Goal: Information Seeking & Learning: Learn about a topic

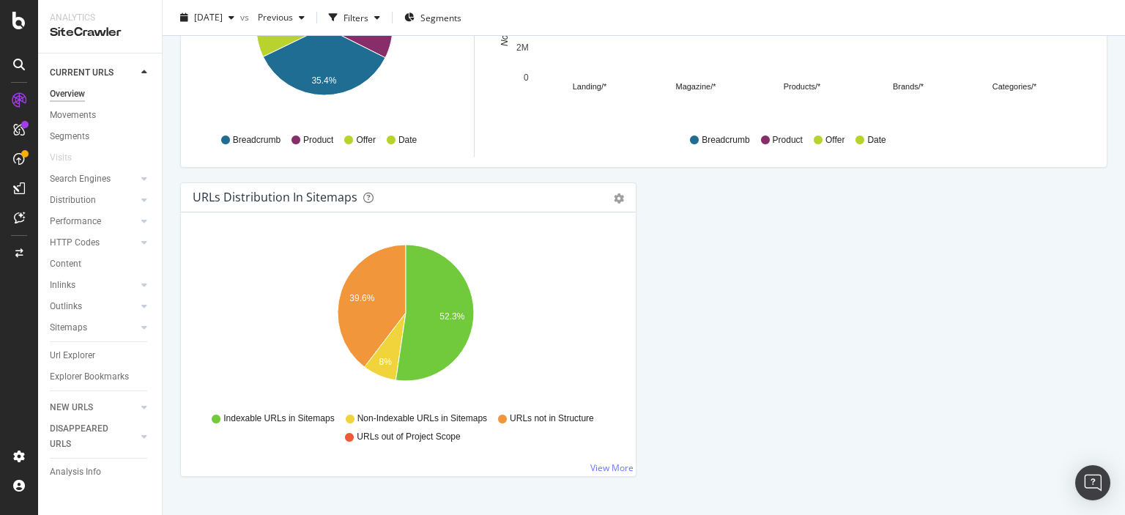
scroll to position [1608, 0]
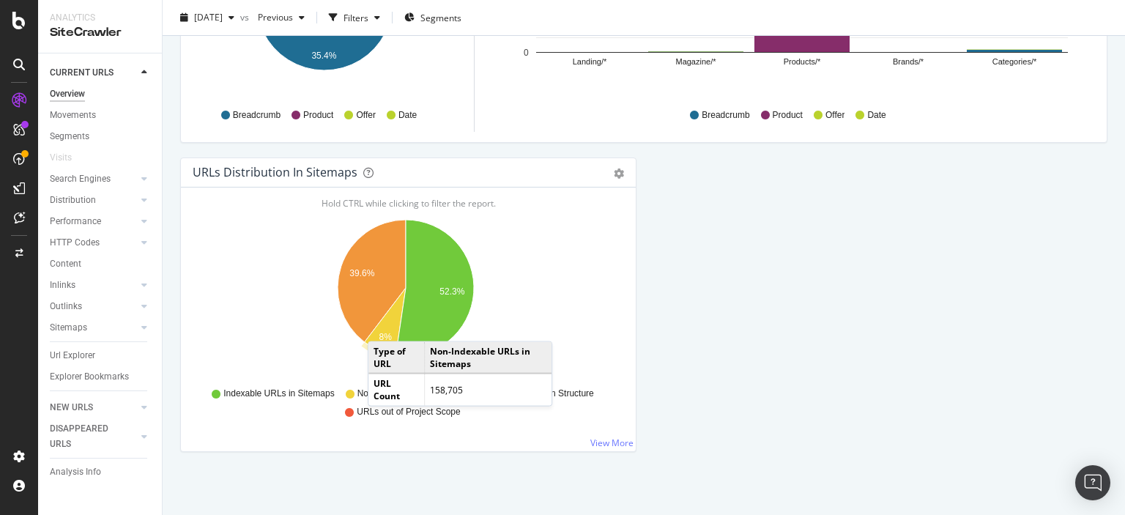
click at [382, 324] on icon "A chart." at bounding box center [385, 321] width 41 height 67
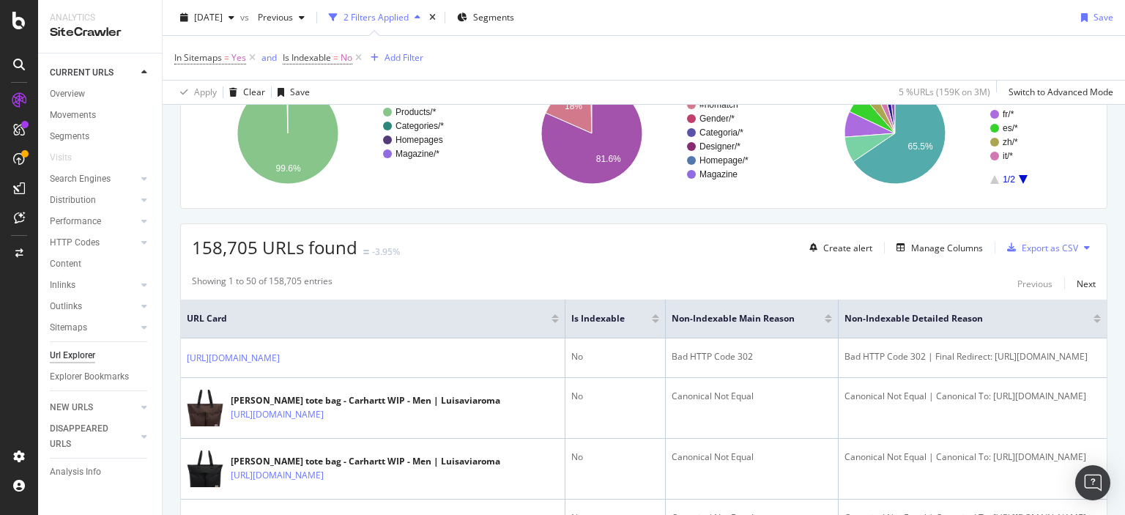
scroll to position [147, 0]
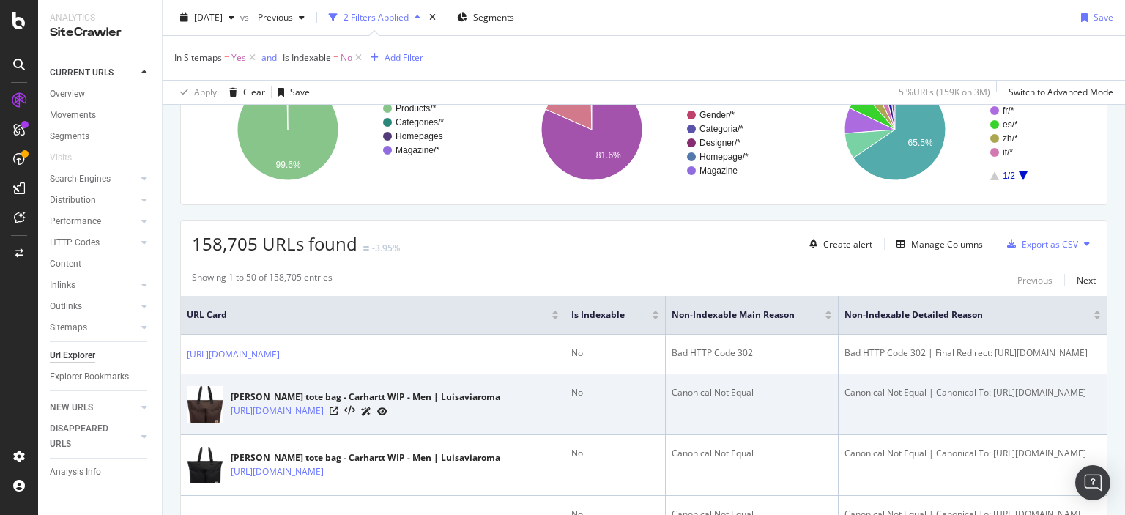
drag, startPoint x: 885, startPoint y: 393, endPoint x: 890, endPoint y: 412, distance: 18.8
click at [890, 412] on td "Canonical Not Equal | Canonical To: https://www.luisaviaroma.com/en-ca/p/carhar…" at bounding box center [973, 404] width 268 height 61
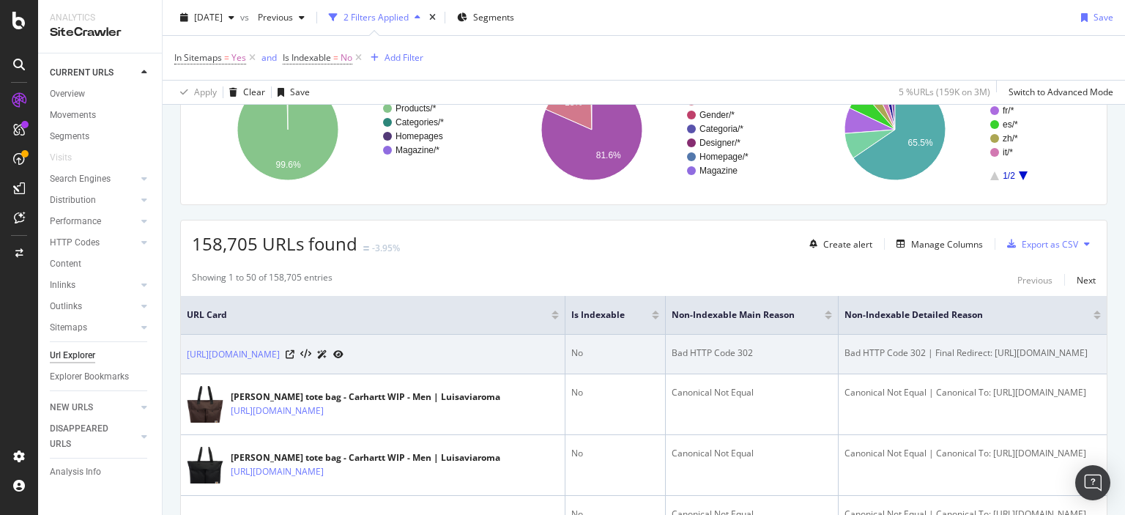
copy div "https://www.luisaviaroma.com/en-ca/p/carhartt-wip/men/82I-UWK039"
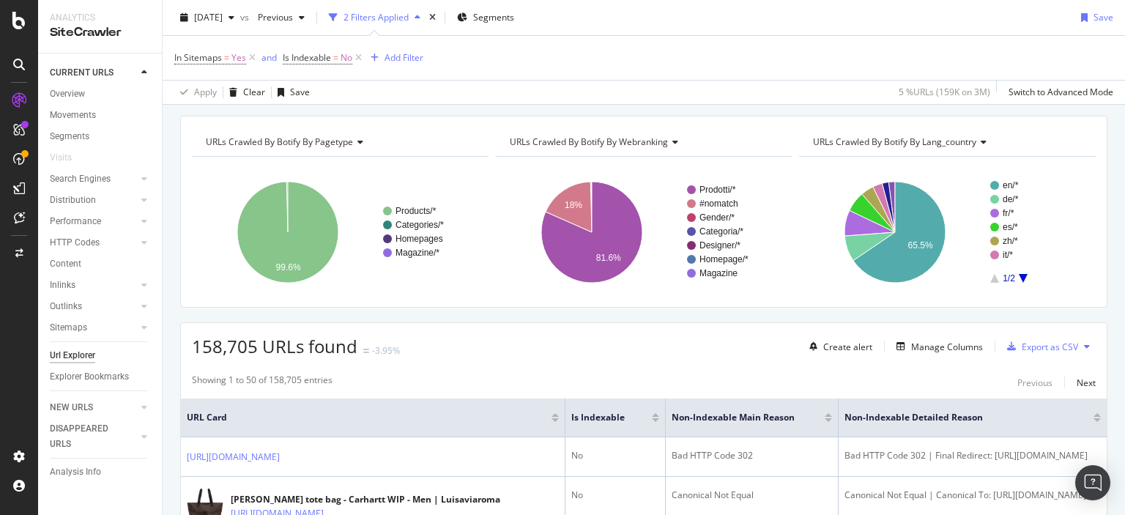
scroll to position [0, 0]
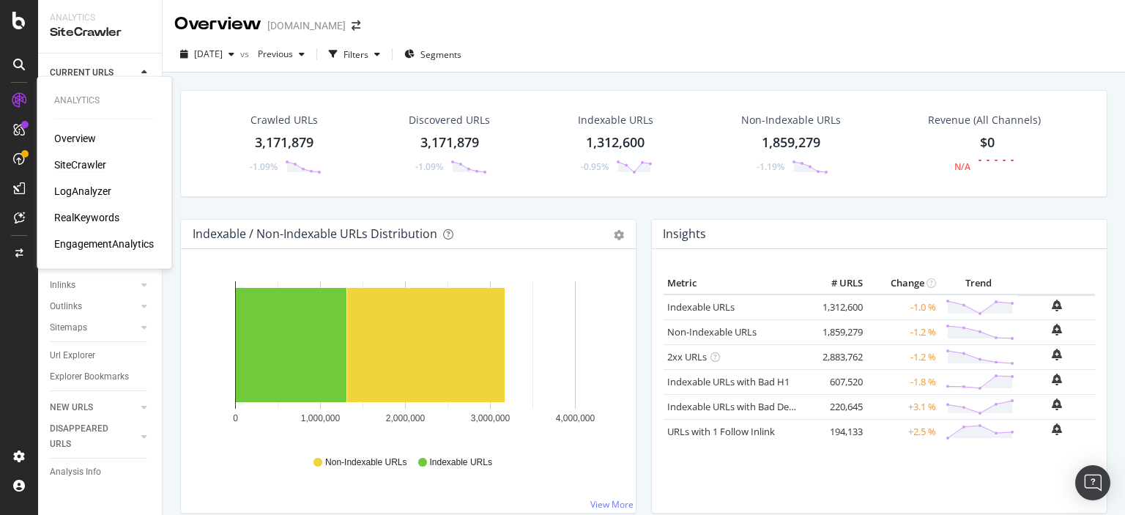
click at [75, 186] on div "LogAnalyzer" at bounding box center [82, 191] width 57 height 15
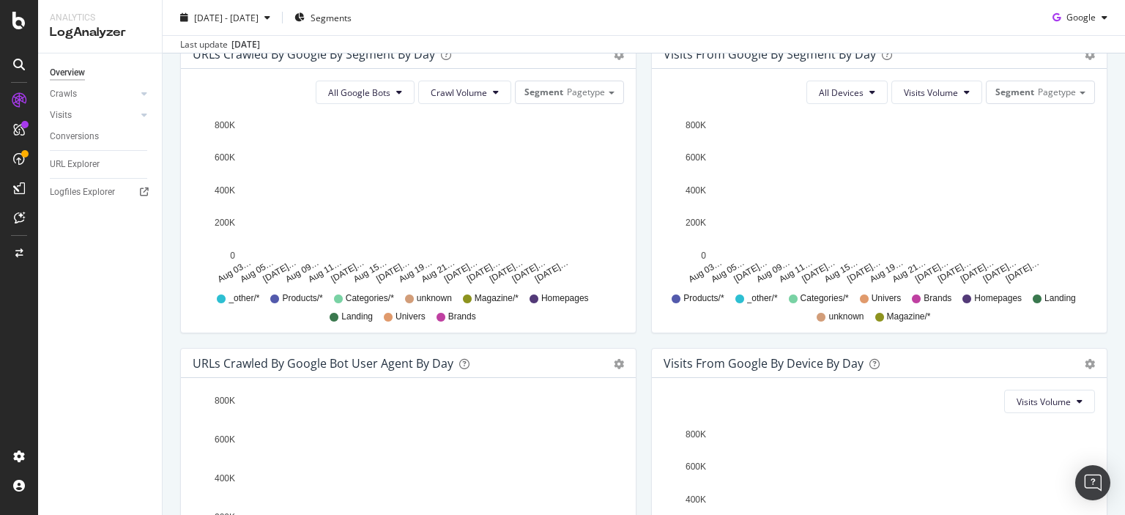
scroll to position [659, 0]
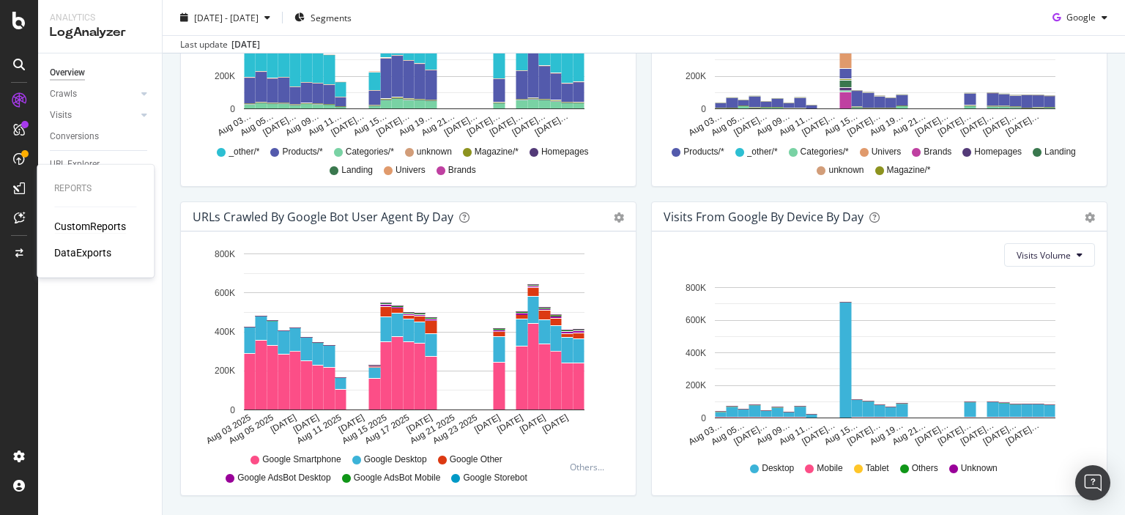
click at [73, 228] on div "CustomReports" at bounding box center [90, 226] width 72 height 15
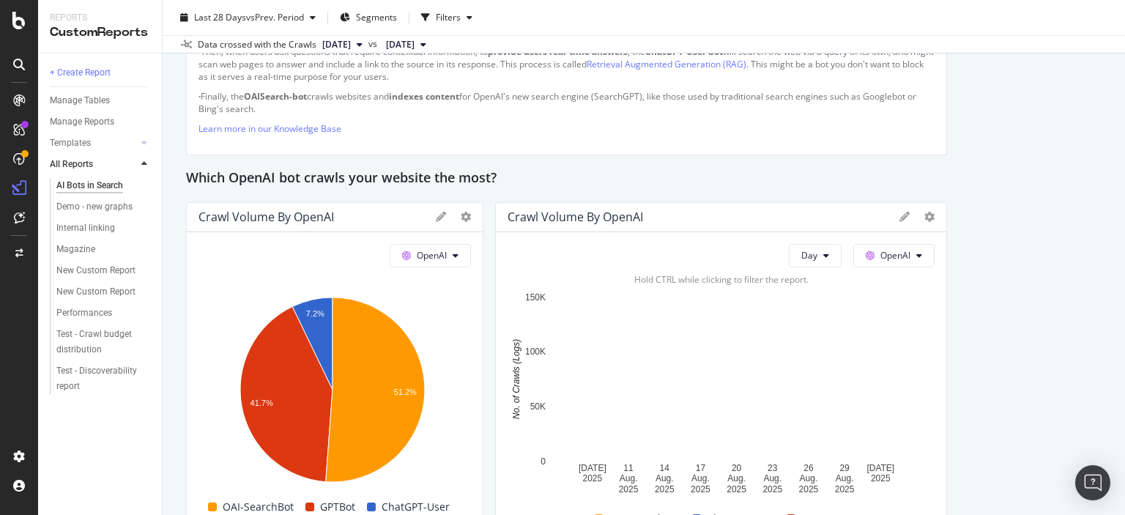
scroll to position [1164, 0]
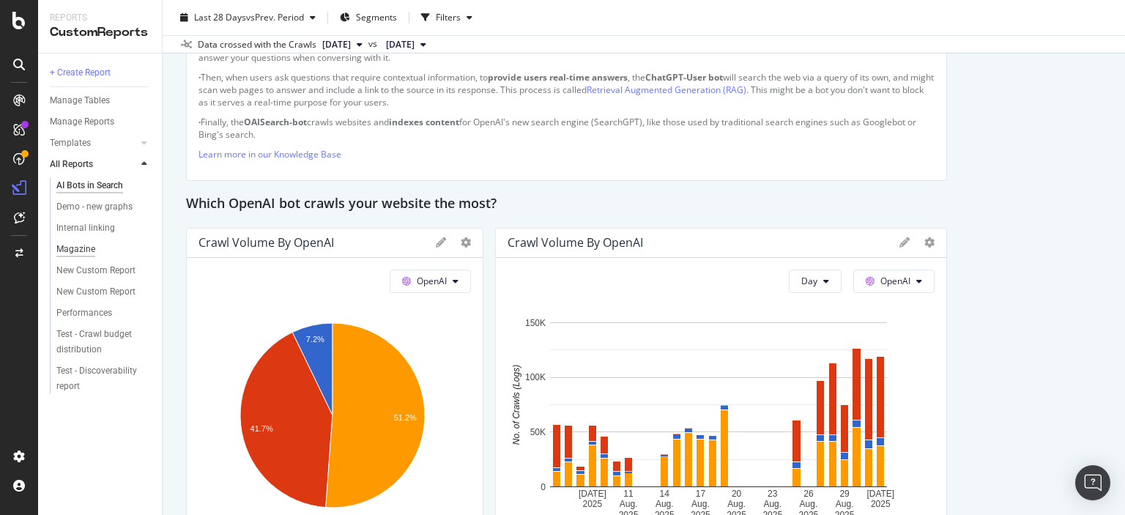
click at [75, 245] on div "Magazine" at bounding box center [75, 249] width 39 height 15
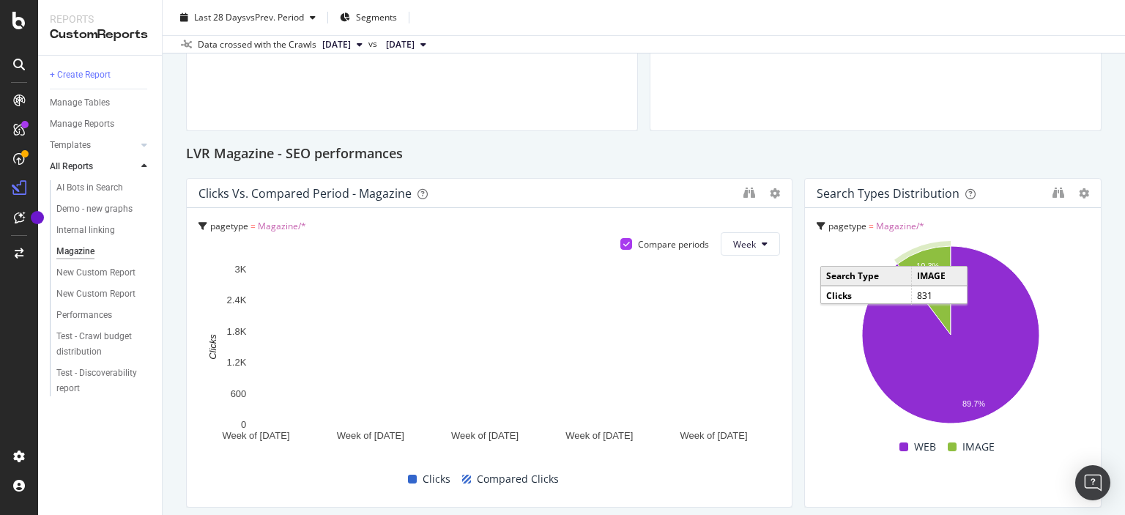
scroll to position [366, 0]
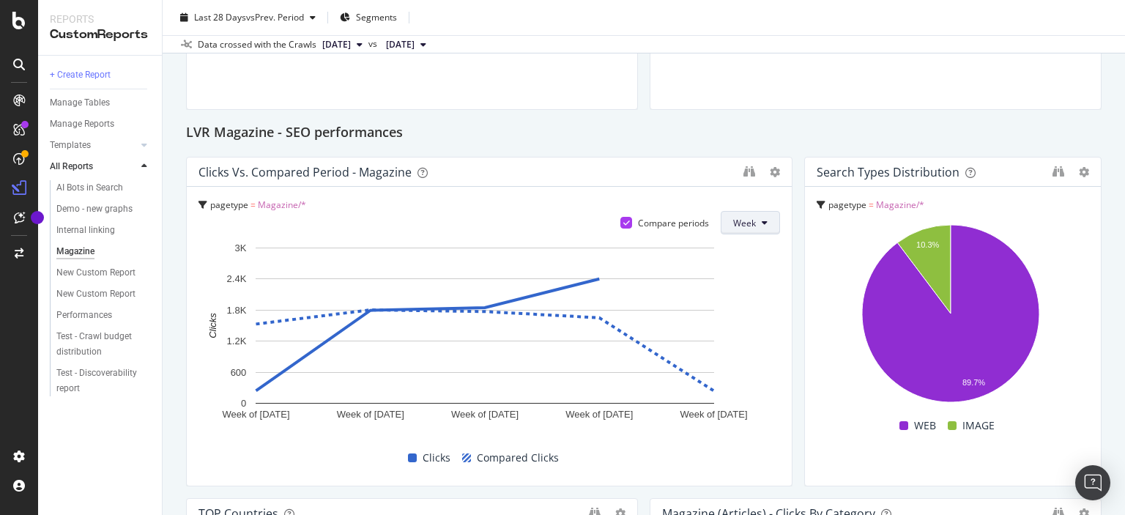
click at [762, 223] on icon at bounding box center [765, 222] width 6 height 9
click at [744, 300] on span "Month" at bounding box center [739, 306] width 26 height 13
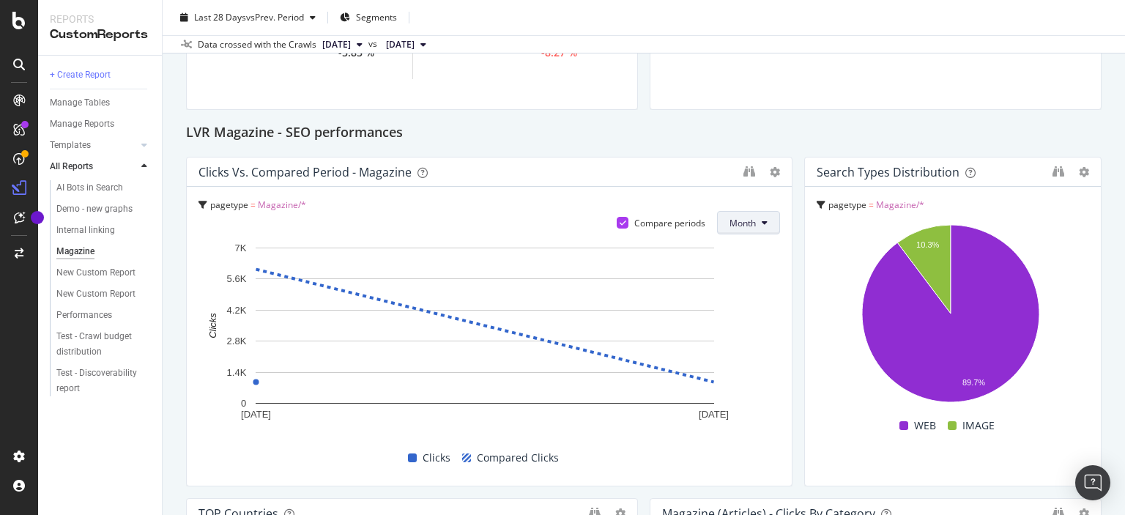
click at [730, 227] on span "Month" at bounding box center [743, 223] width 26 height 12
click at [724, 257] on span "Day" at bounding box center [736, 251] width 29 height 13
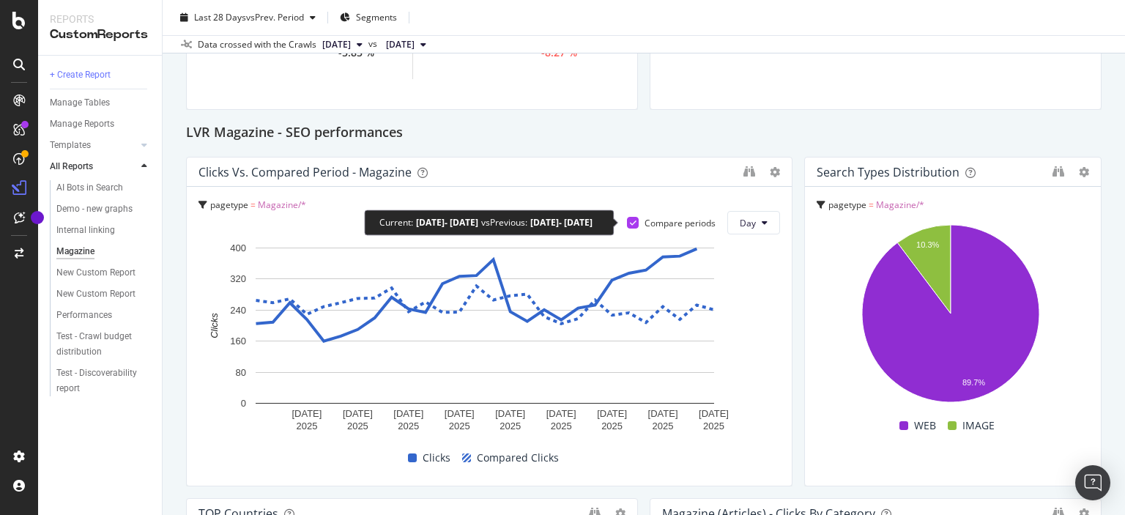
click at [629, 220] on div at bounding box center [633, 223] width 12 height 12
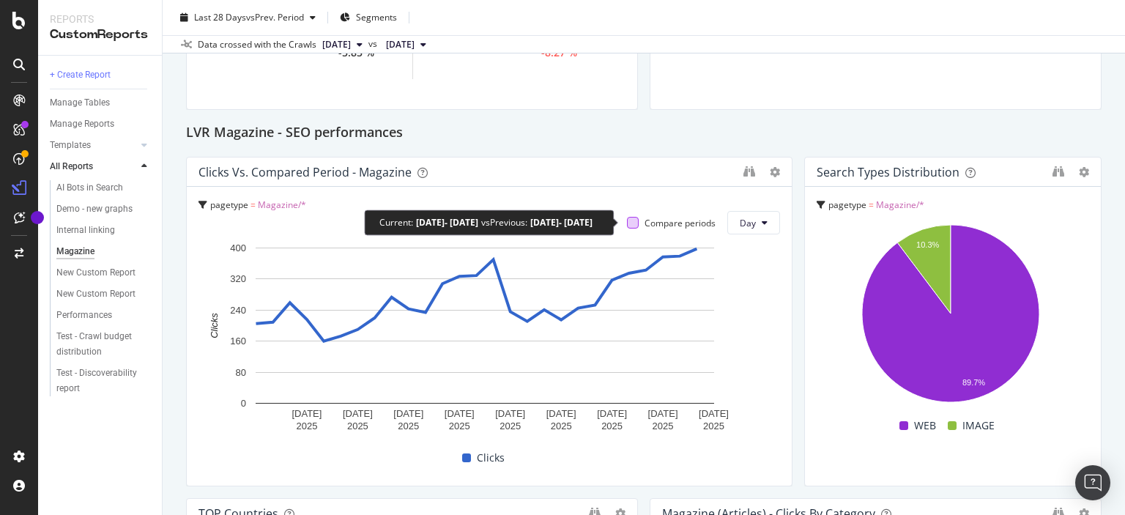
click at [629, 224] on div at bounding box center [633, 223] width 12 height 12
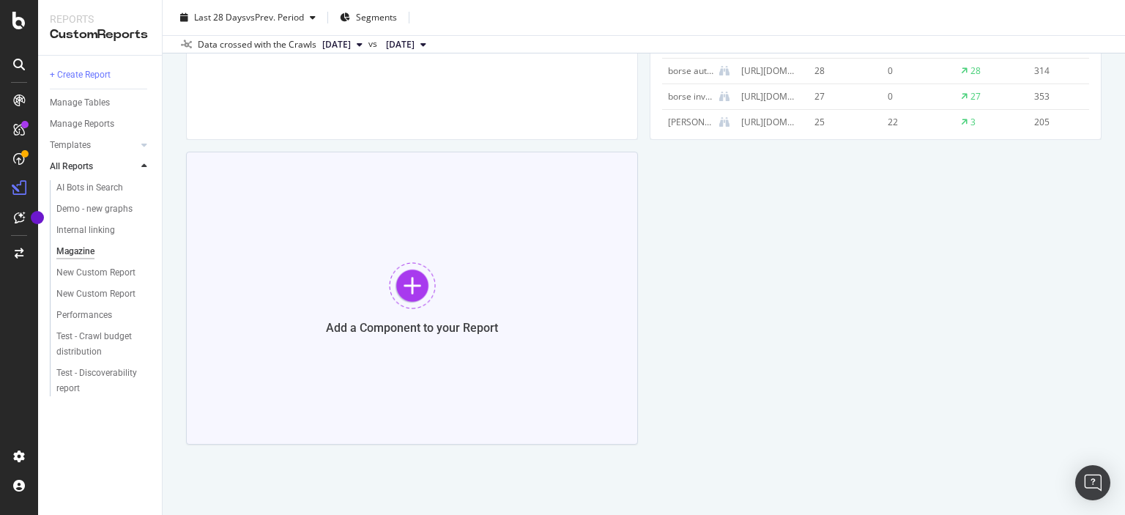
scroll to position [2118, 0]
click at [410, 280] on div at bounding box center [412, 282] width 47 height 47
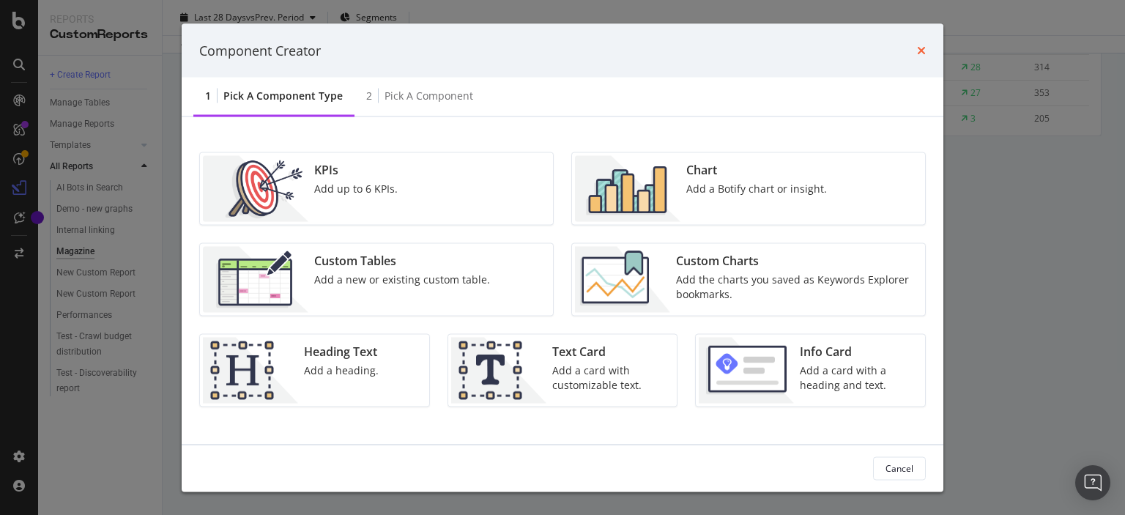
click at [922, 53] on icon "times" at bounding box center [921, 51] width 9 height 12
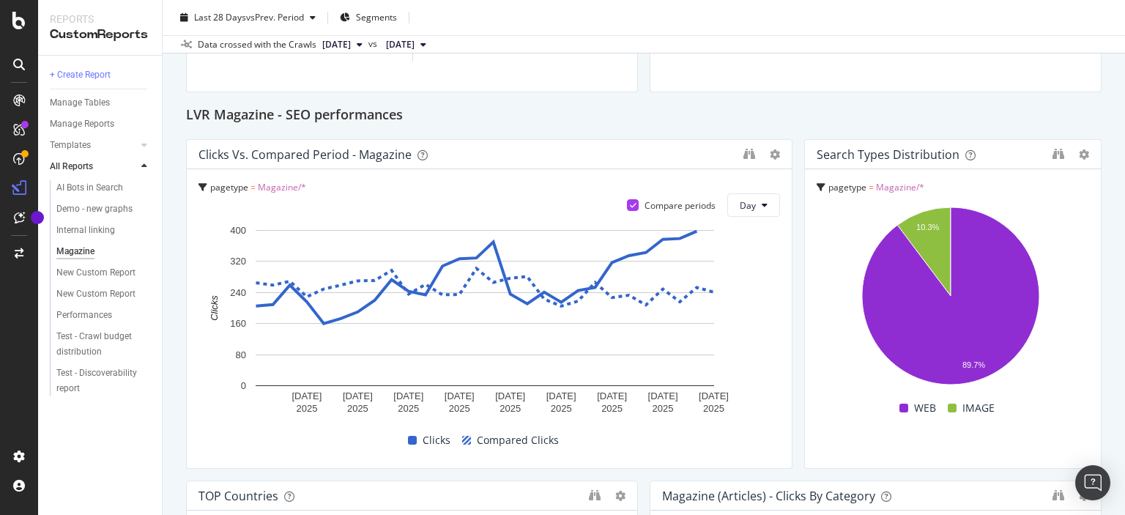
scroll to position [359, 0]
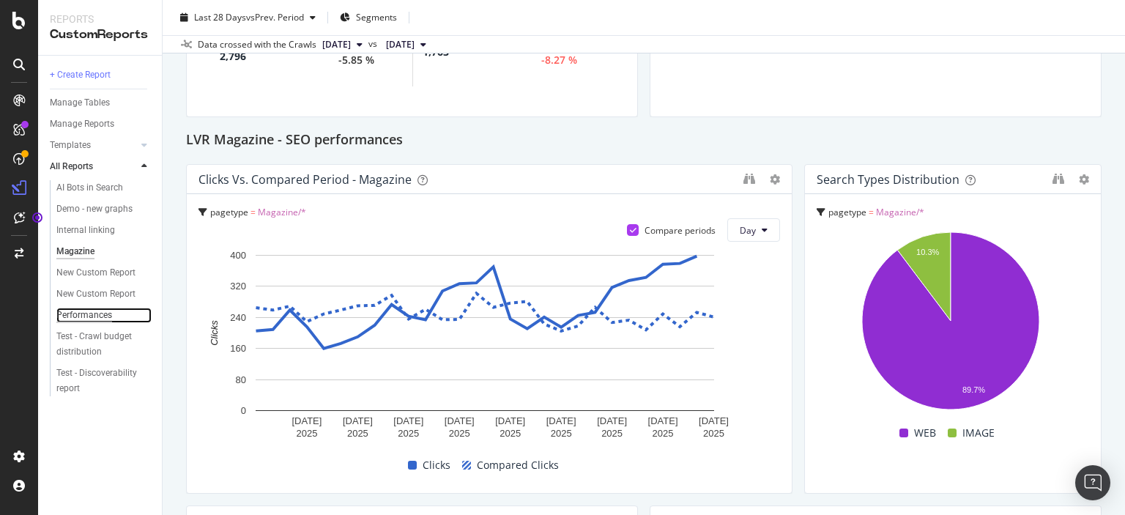
click at [84, 319] on div "Performances" at bounding box center [84, 315] width 56 height 15
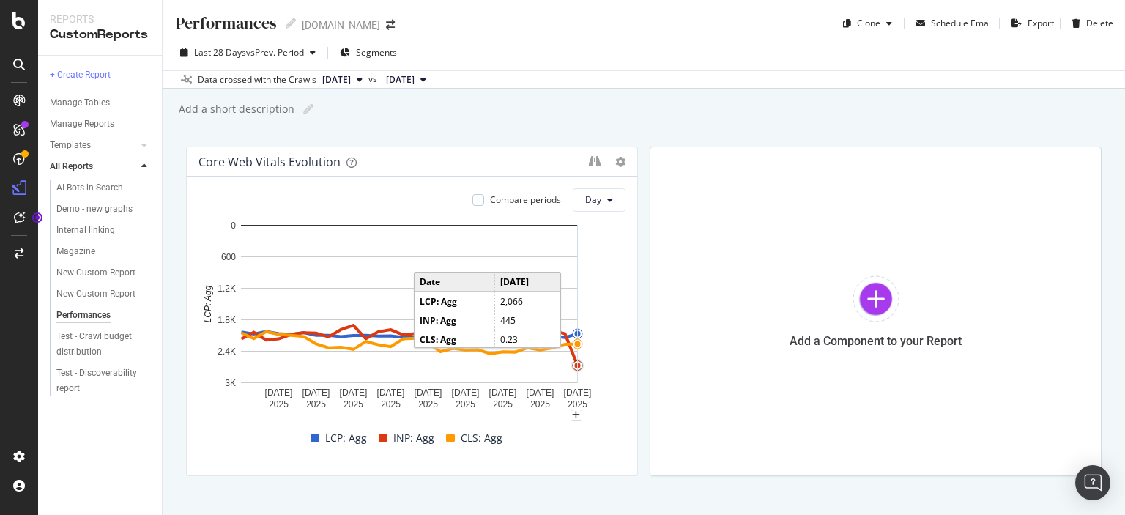
click at [577, 366] on circle "A chart." at bounding box center [578, 366] width 6 height 6
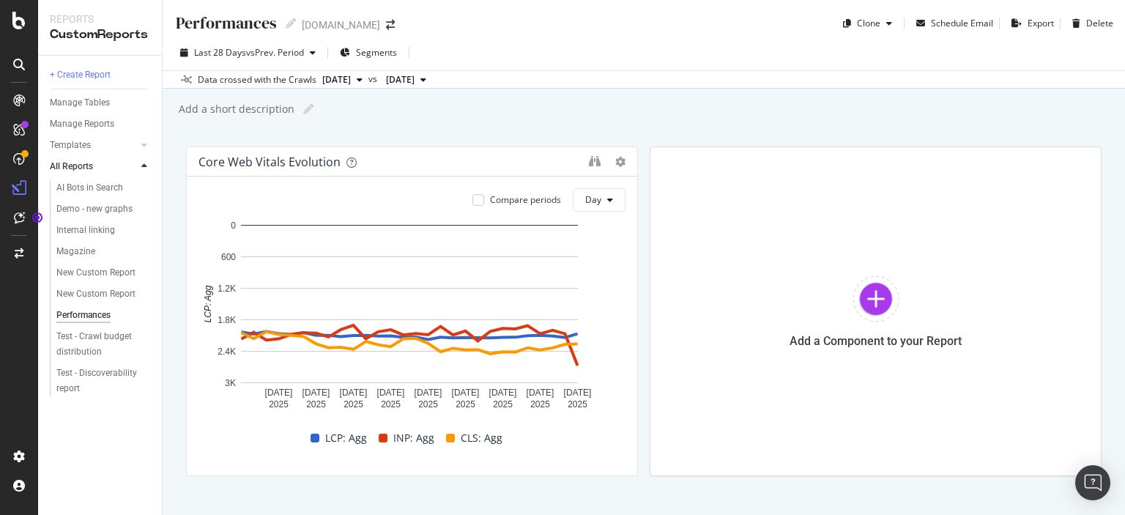
click at [400, 436] on span "INP: Agg" at bounding box center [413, 438] width 41 height 18
click at [405, 443] on span "INP: Agg" at bounding box center [413, 438] width 41 height 18
click at [385, 435] on div "INP: Agg" at bounding box center [406, 438] width 67 height 18
click at [375, 434] on div "INP: Agg" at bounding box center [406, 438] width 67 height 18
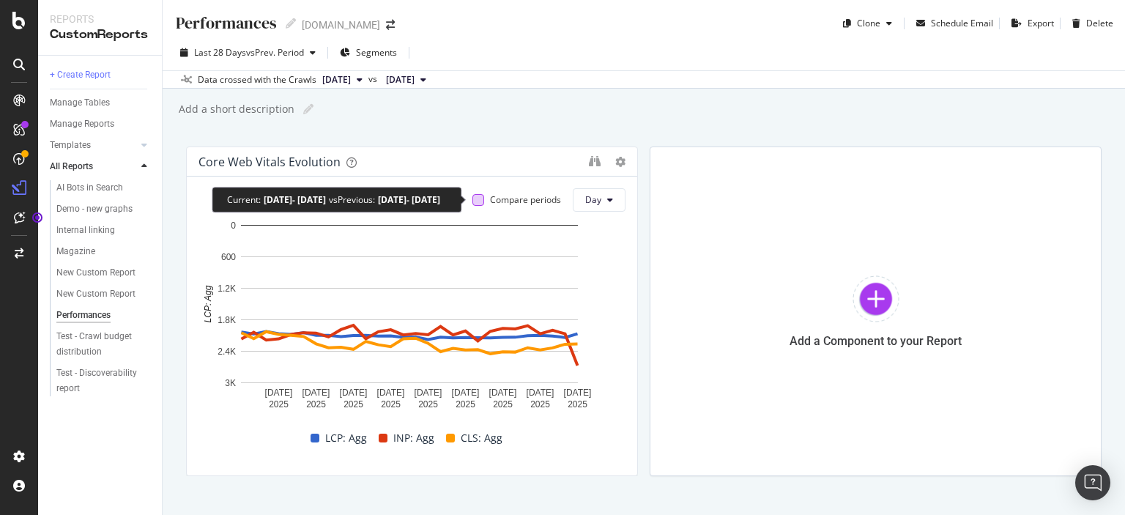
click at [475, 198] on div at bounding box center [479, 200] width 12 height 12
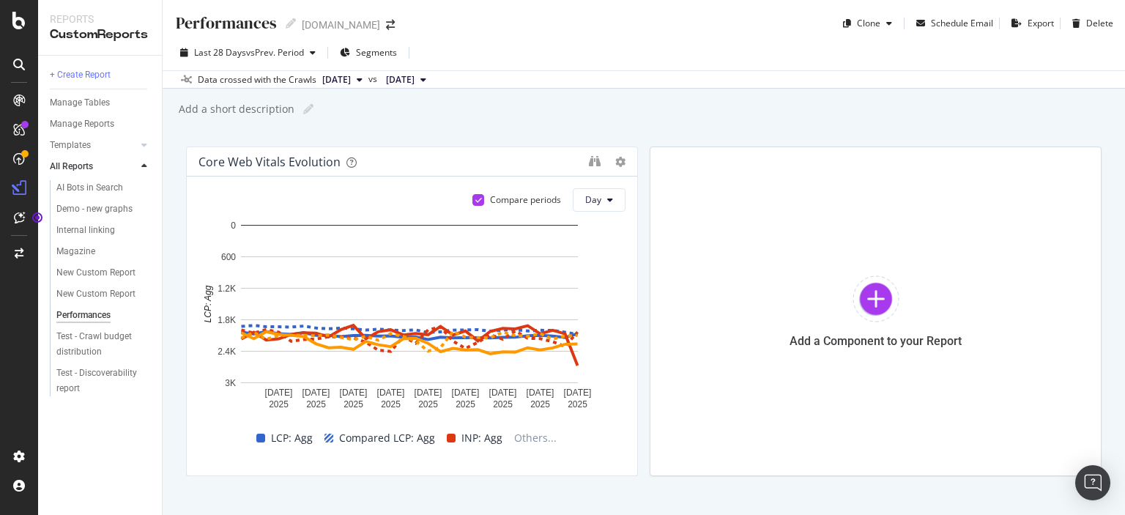
click at [351, 80] on span "[DATE]" at bounding box center [336, 79] width 29 height 13
click at [363, 150] on div "2025 Aug. 18th" at bounding box center [359, 155] width 78 height 13
click at [345, 81] on span "2025 Aug. 18th" at bounding box center [336, 79] width 29 height 13
click at [374, 117] on div "2025 Sep. 1st 3.2M URLs" at bounding box center [395, 126] width 174 height 27
click at [615, 199] on button "Day" at bounding box center [599, 199] width 53 height 23
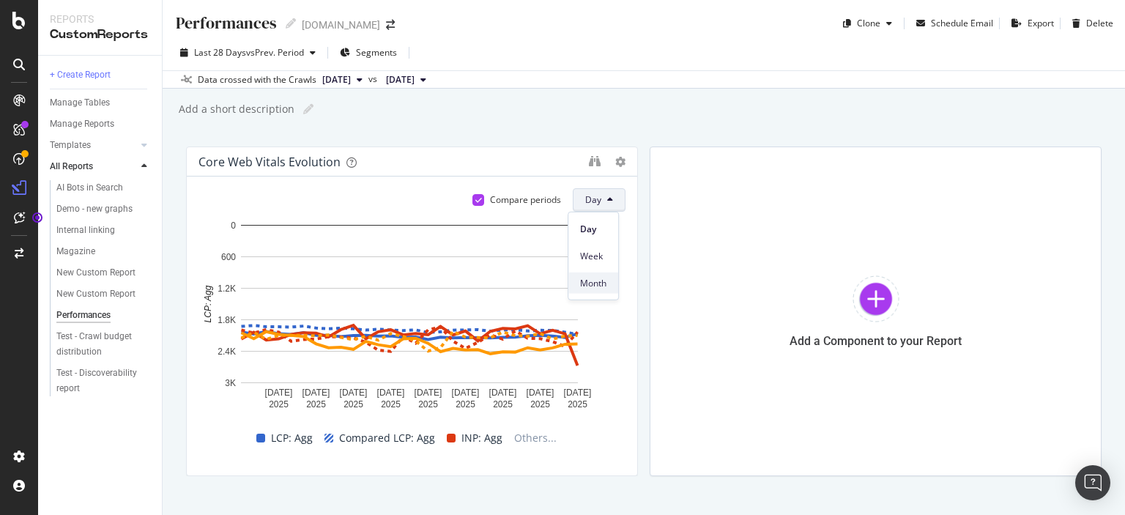
click at [599, 276] on span "Month" at bounding box center [593, 282] width 26 height 13
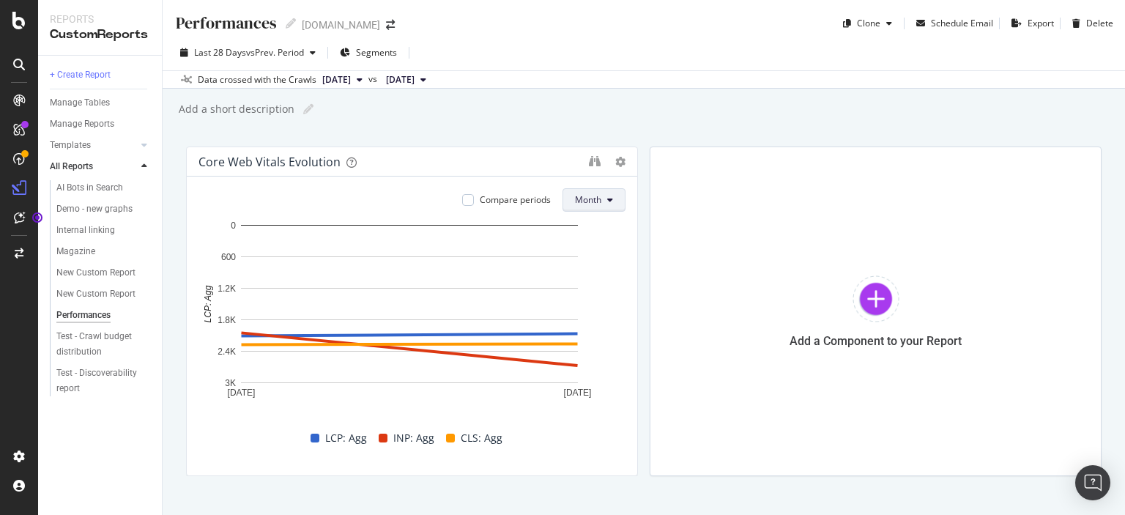
click at [568, 210] on button "Month" at bounding box center [594, 199] width 63 height 23
click at [576, 259] on span "Week" at bounding box center [583, 255] width 29 height 13
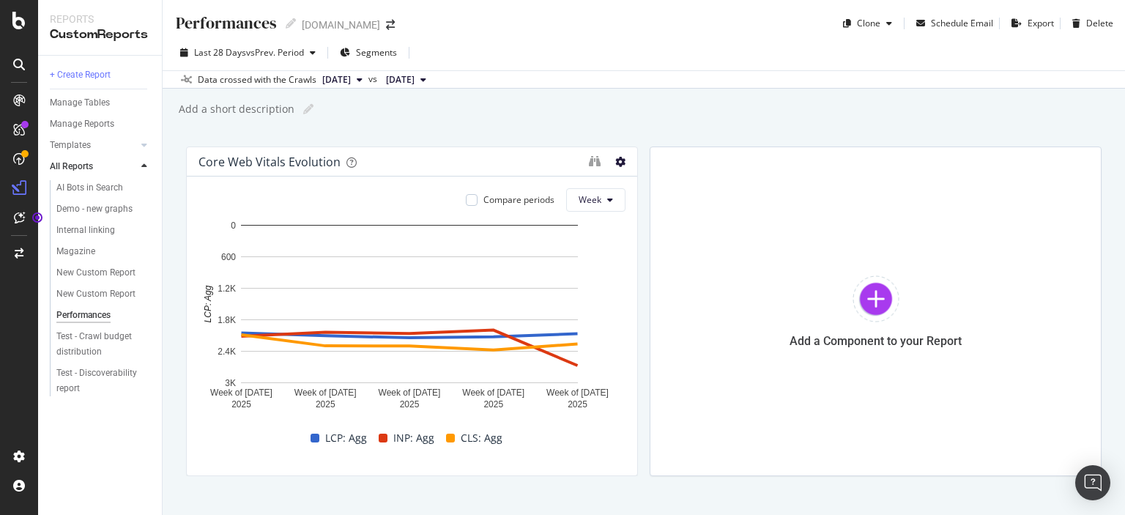
click at [615, 158] on icon at bounding box center [620, 162] width 10 height 10
click at [542, 155] on div "Core Web vitals evolution" at bounding box center [390, 162] width 383 height 15
click at [862, 303] on div at bounding box center [876, 299] width 47 height 47
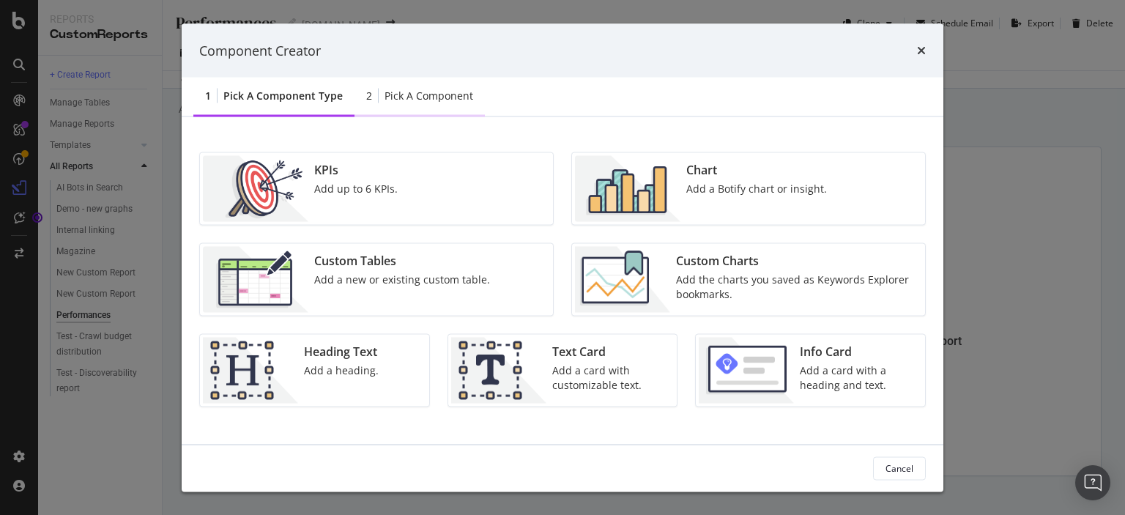
click at [445, 102] on div "Pick a Component" at bounding box center [429, 96] width 89 height 15
click at [418, 97] on div "Pick a Component" at bounding box center [429, 96] width 89 height 15
drag, startPoint x: 651, startPoint y: 48, endPoint x: 443, endPoint y: 62, distance: 208.6
click at [443, 62] on div "Component Creator" at bounding box center [563, 50] width 762 height 54
click at [795, 278] on div "Add the charts you saved as Keywords Explorer bookmarks." at bounding box center [796, 287] width 240 height 29
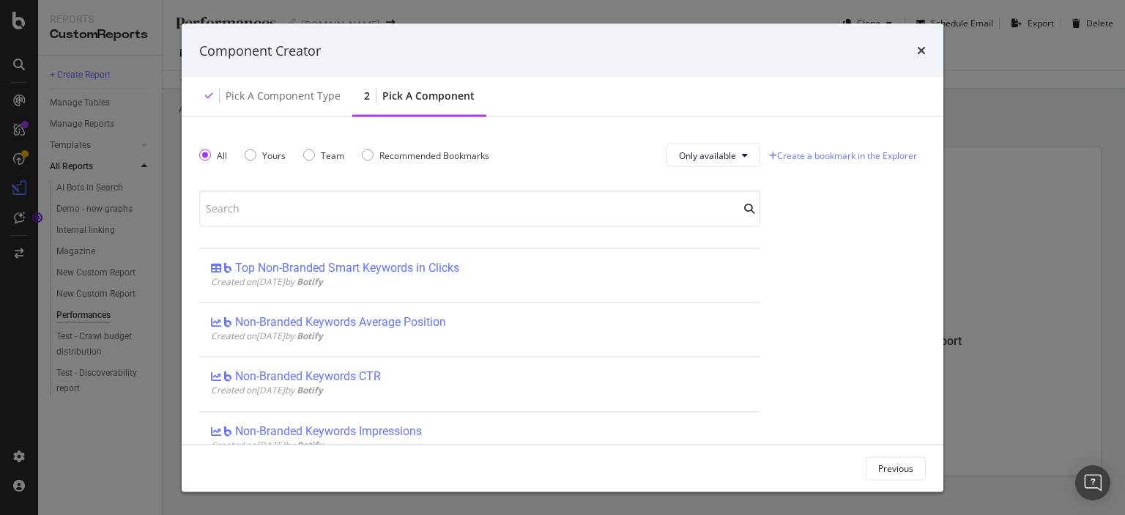
scroll to position [513, 0]
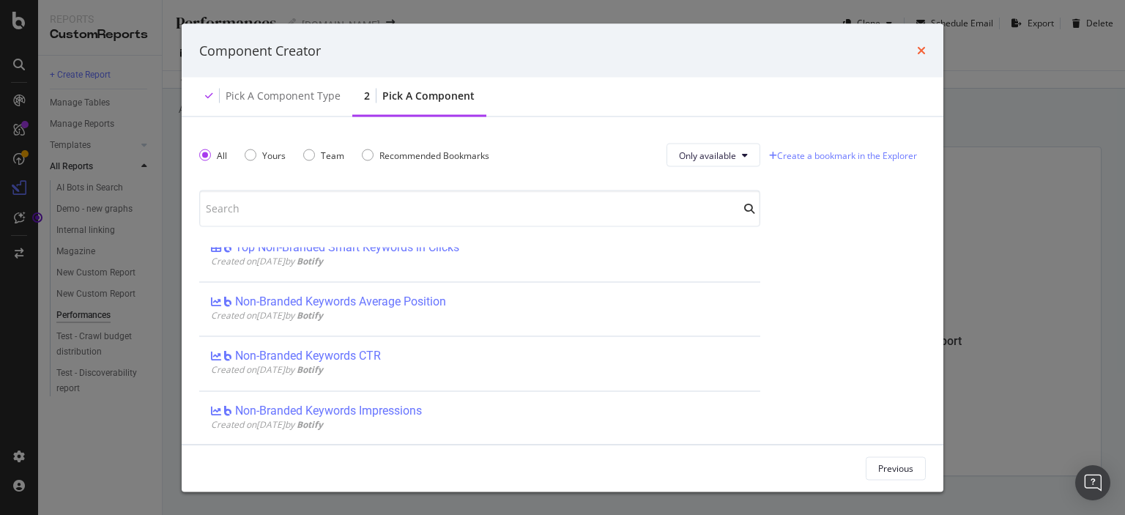
click at [918, 55] on icon "times" at bounding box center [921, 51] width 9 height 12
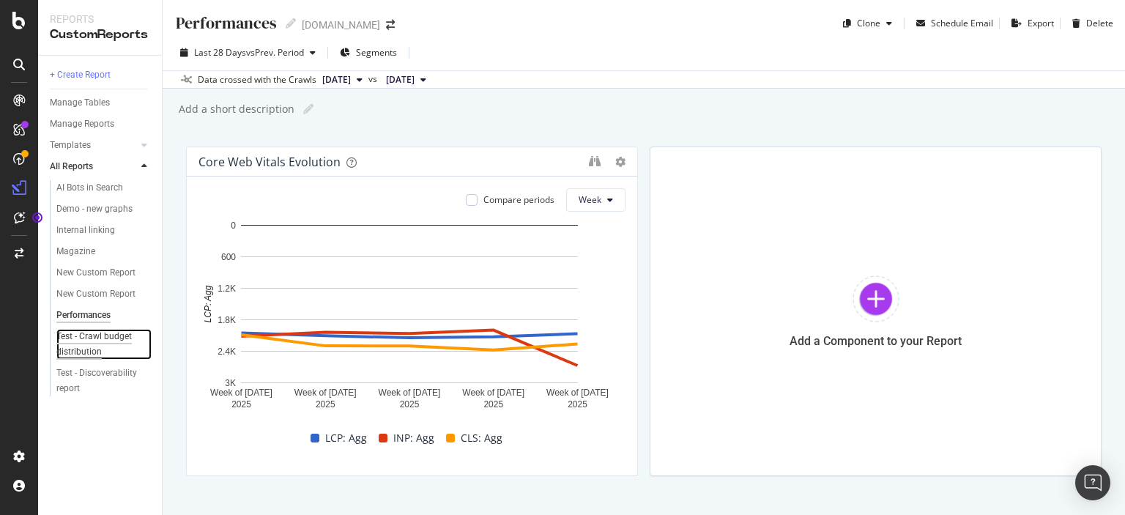
click at [119, 345] on div "Test - Crawl budget distribution" at bounding box center [98, 344] width 85 height 31
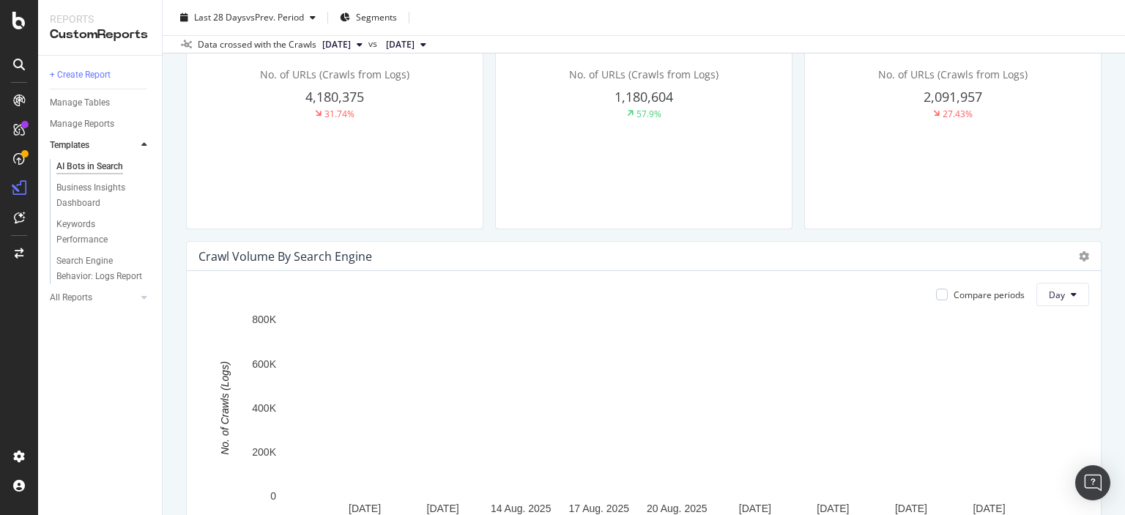
scroll to position [513, 0]
